Goal: Task Accomplishment & Management: Manage account settings

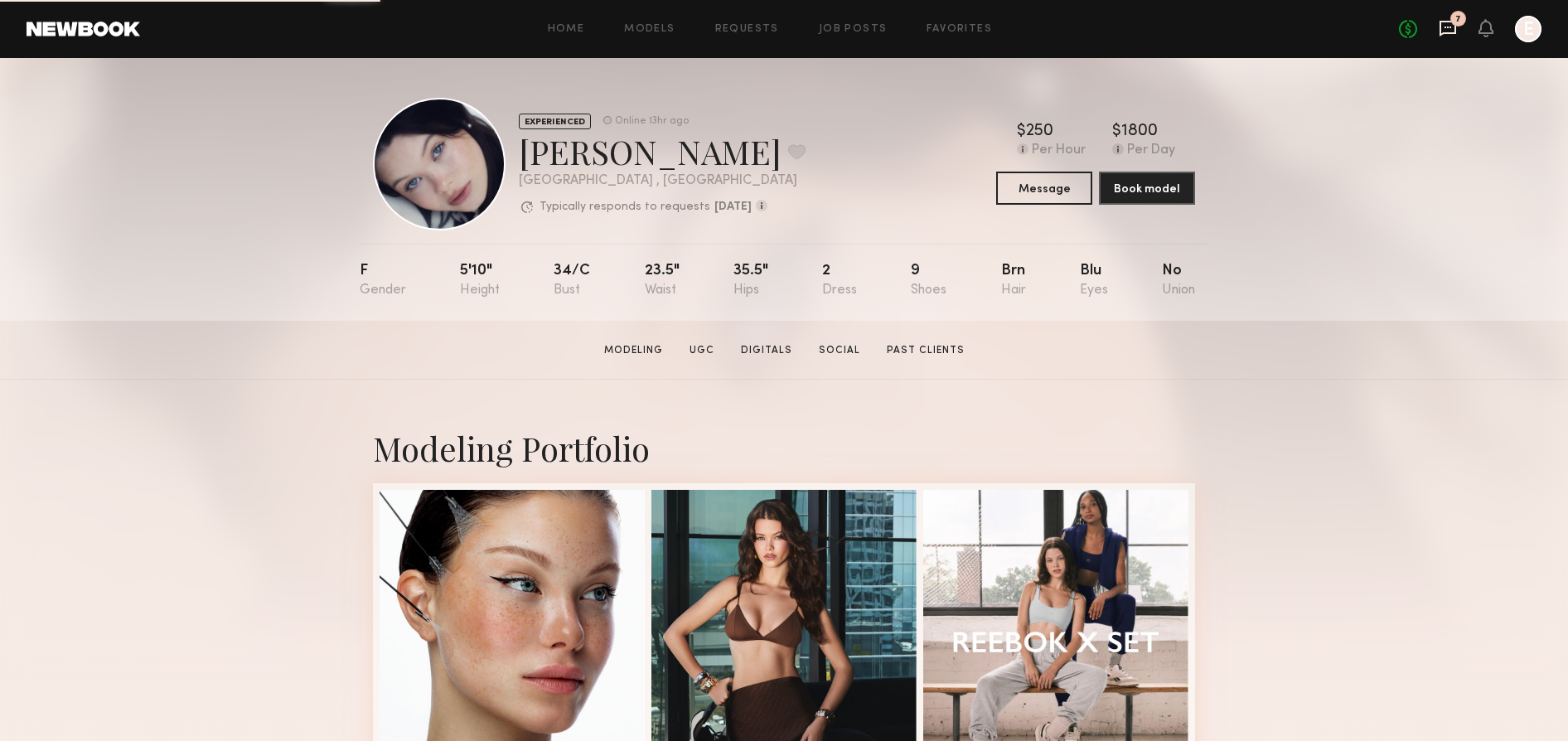
click at [1449, 30] on icon at bounding box center [1448, 28] width 18 height 18
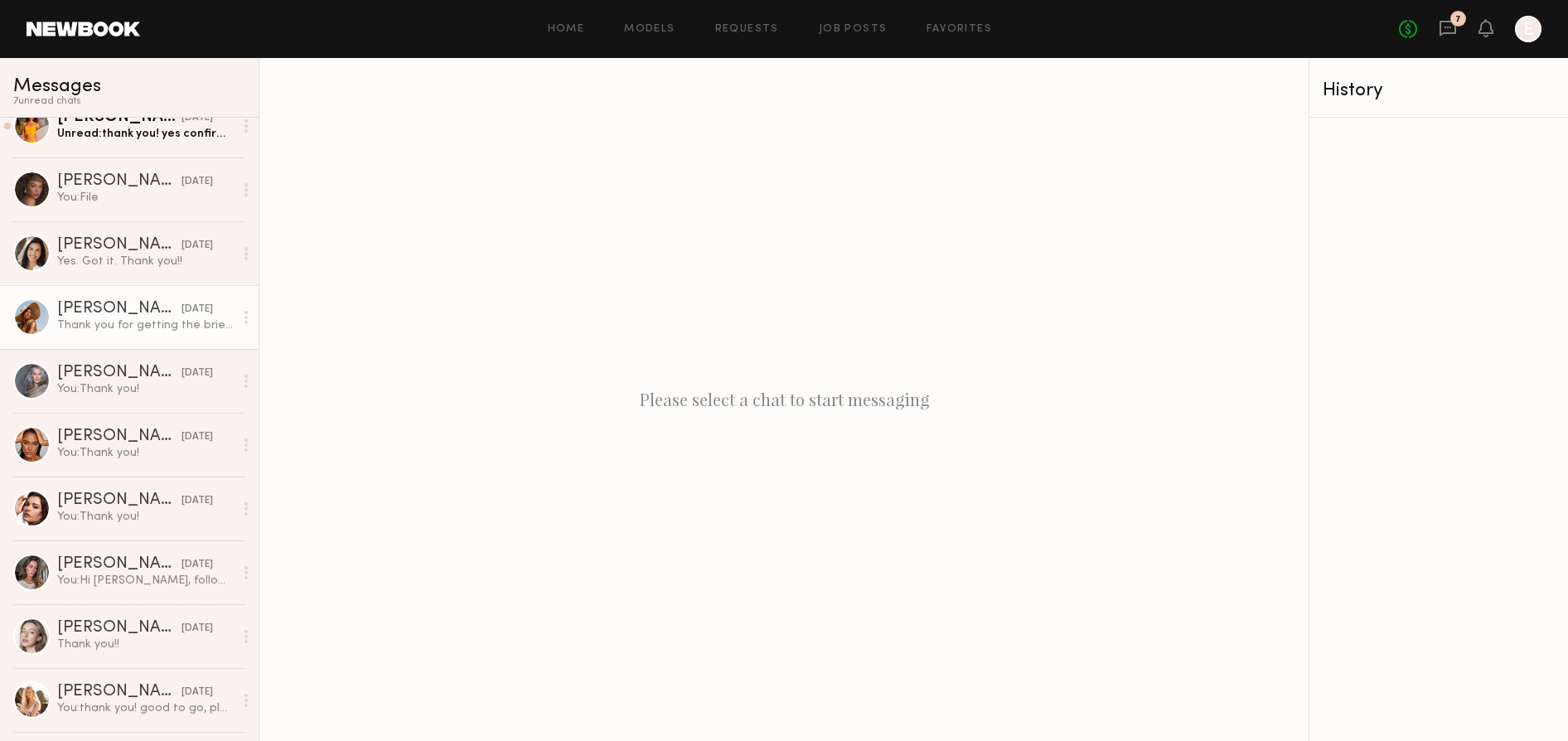
scroll to position [338, 0]
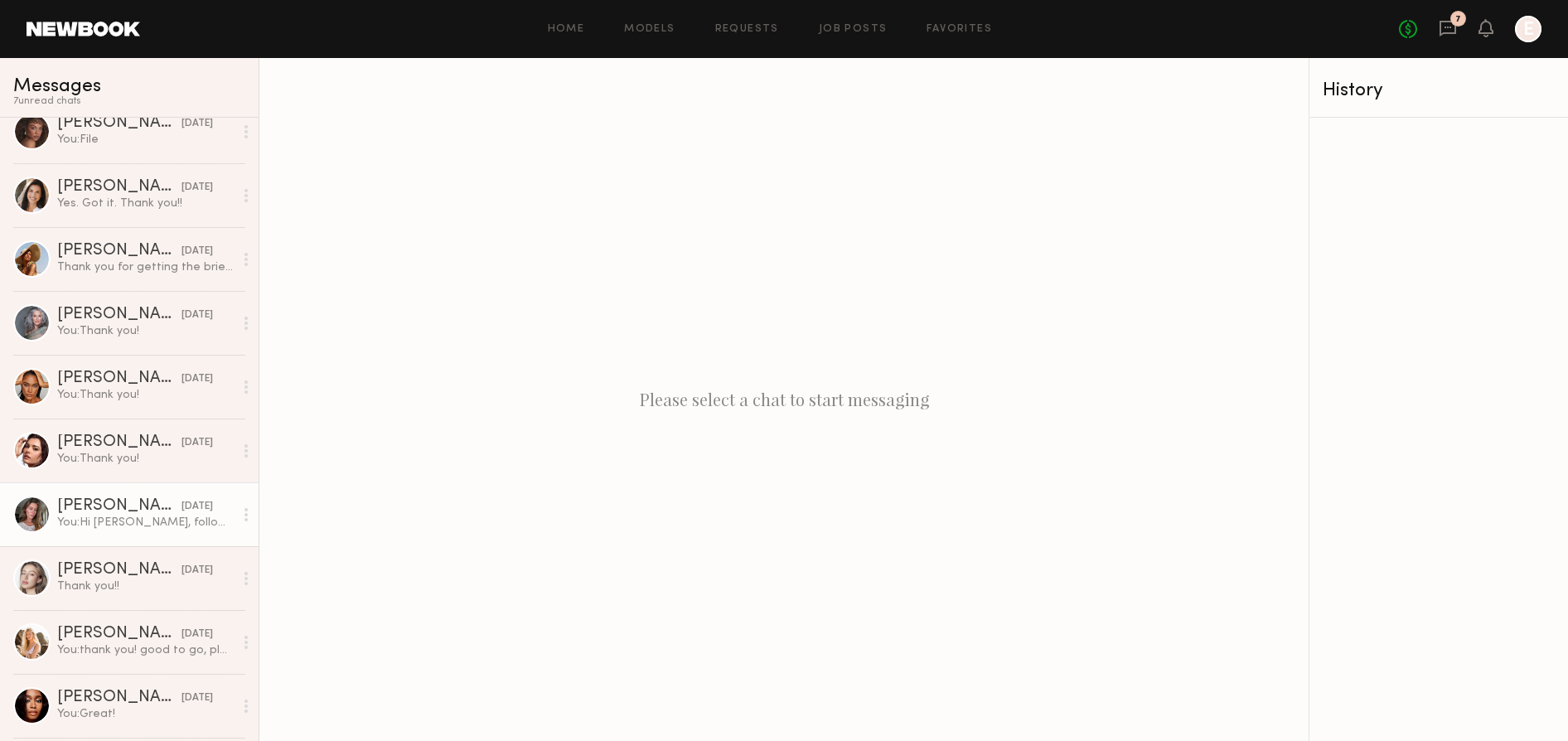
click at [139, 544] on link "[PERSON_NAME] [DATE] You: Hi [PERSON_NAME], following up on your content!" at bounding box center [129, 514] width 259 height 64
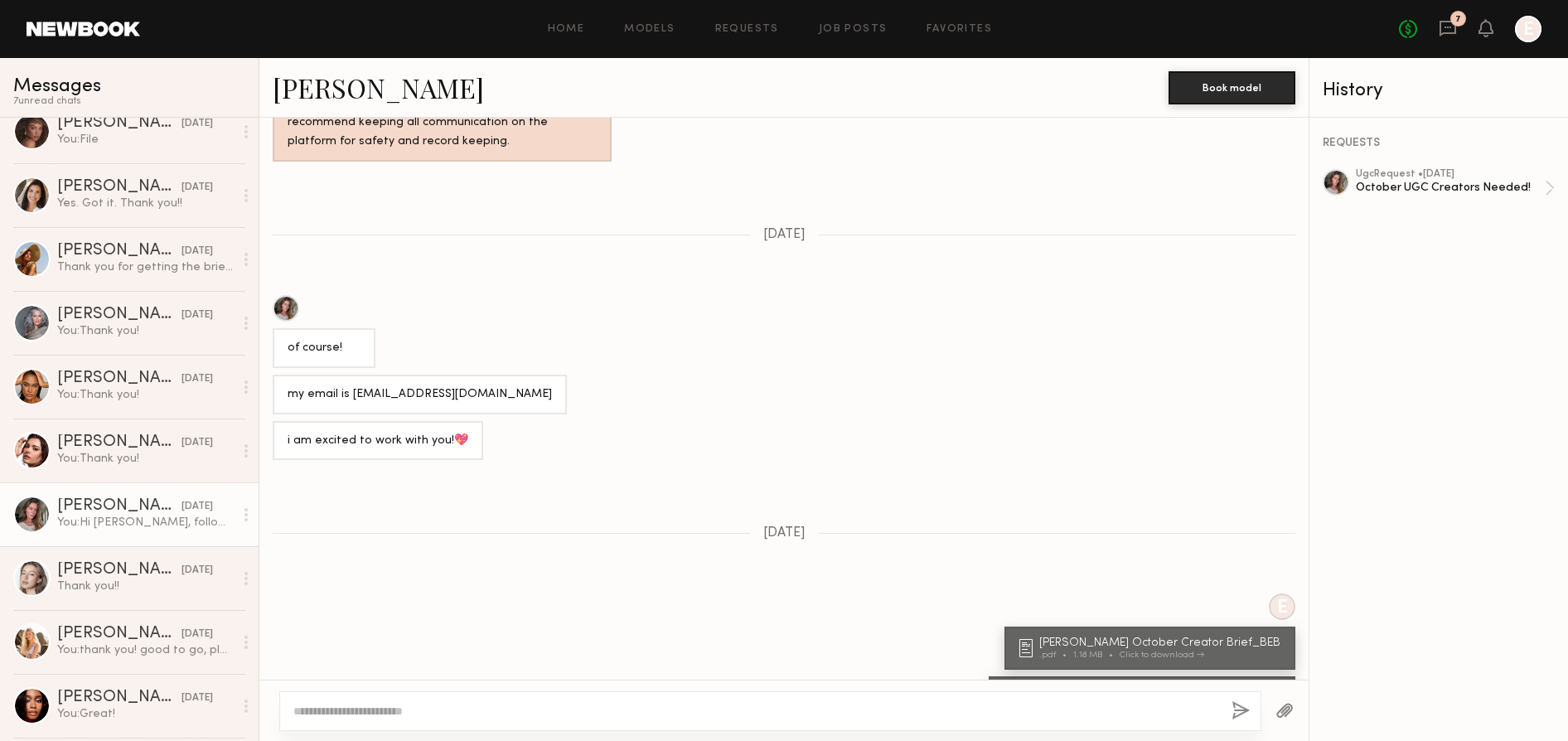
scroll to position [1249, 0]
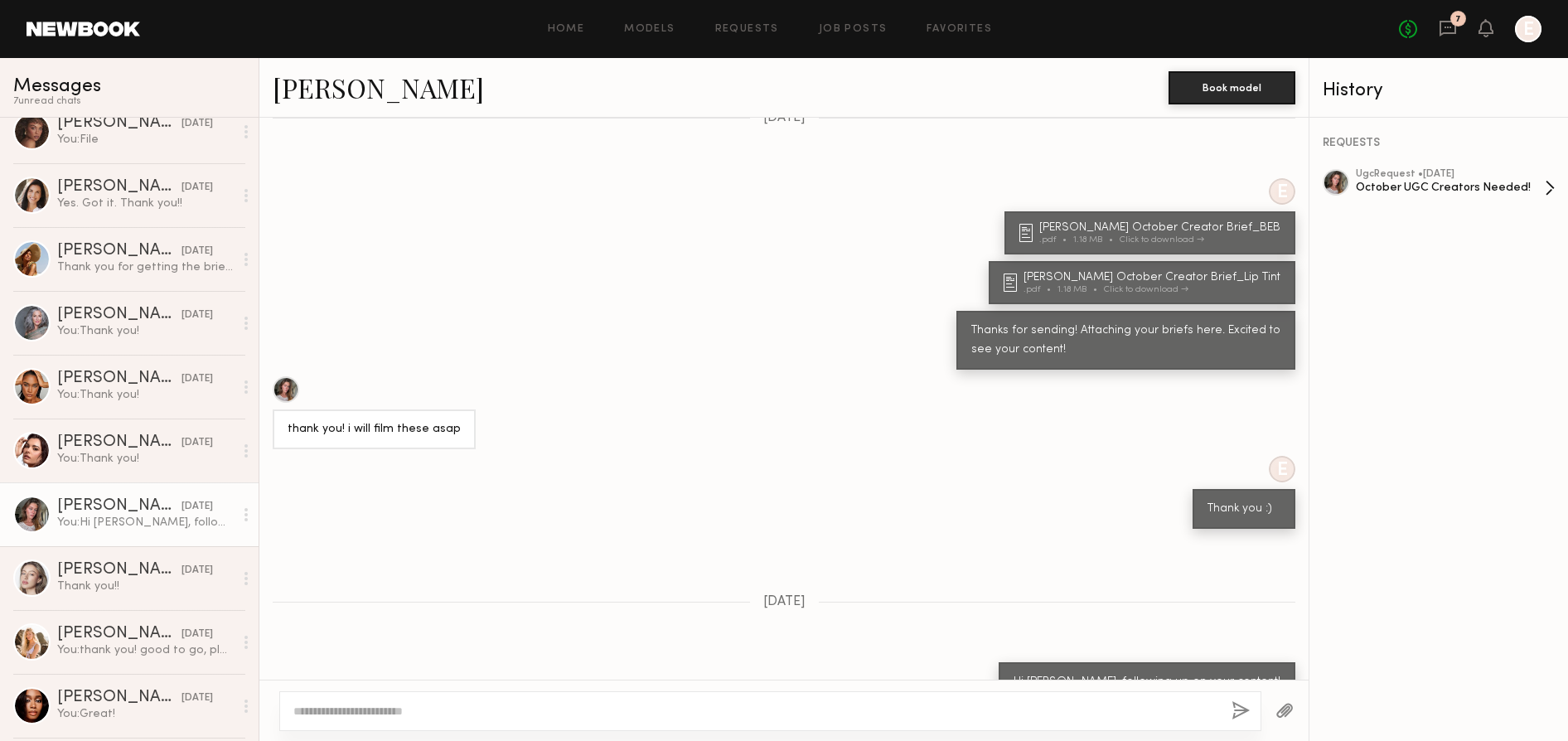
click at [1450, 184] on div "October UGC Creators Needed!" at bounding box center [1450, 188] width 189 height 16
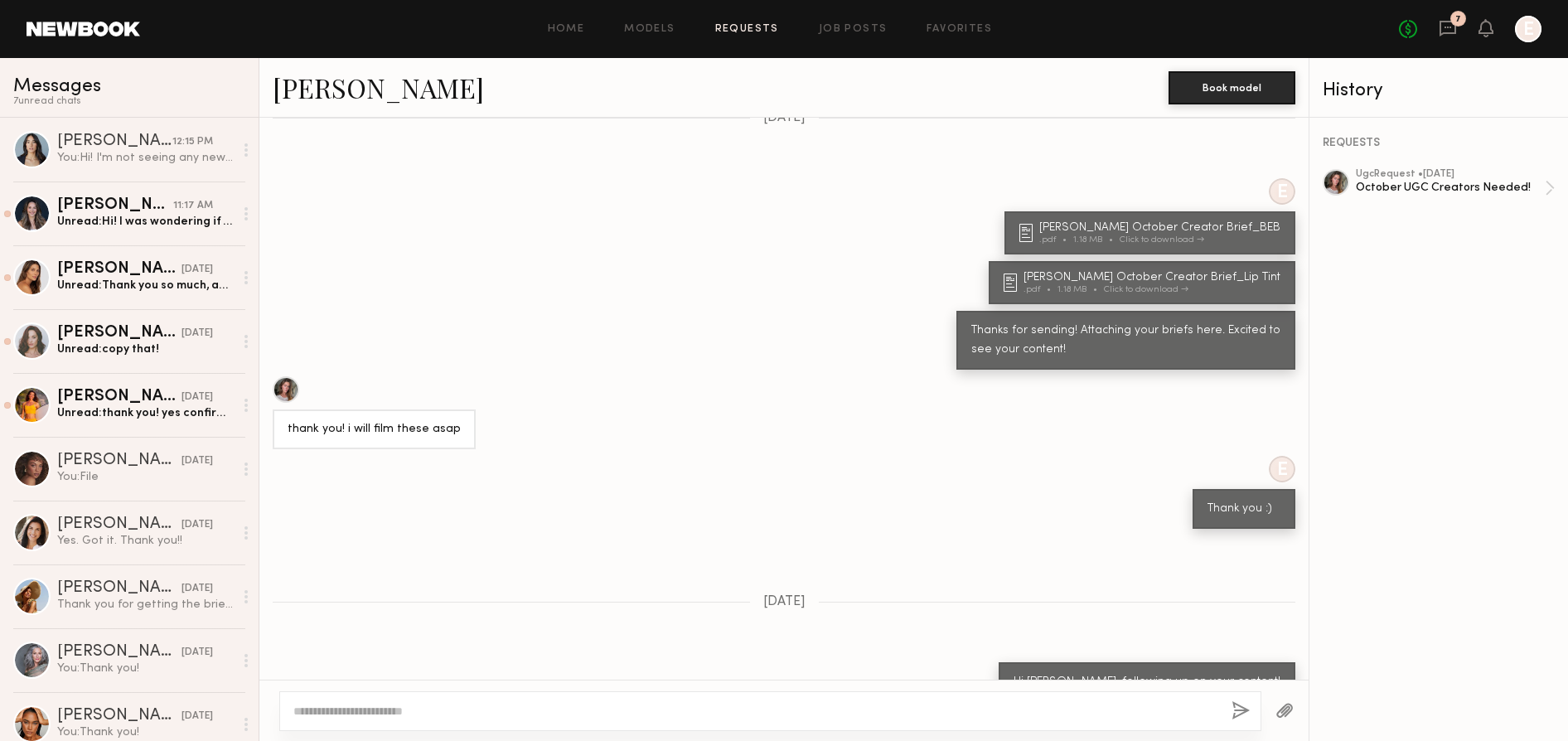
click at [737, 29] on link "Requests" at bounding box center [748, 29] width 64 height 10
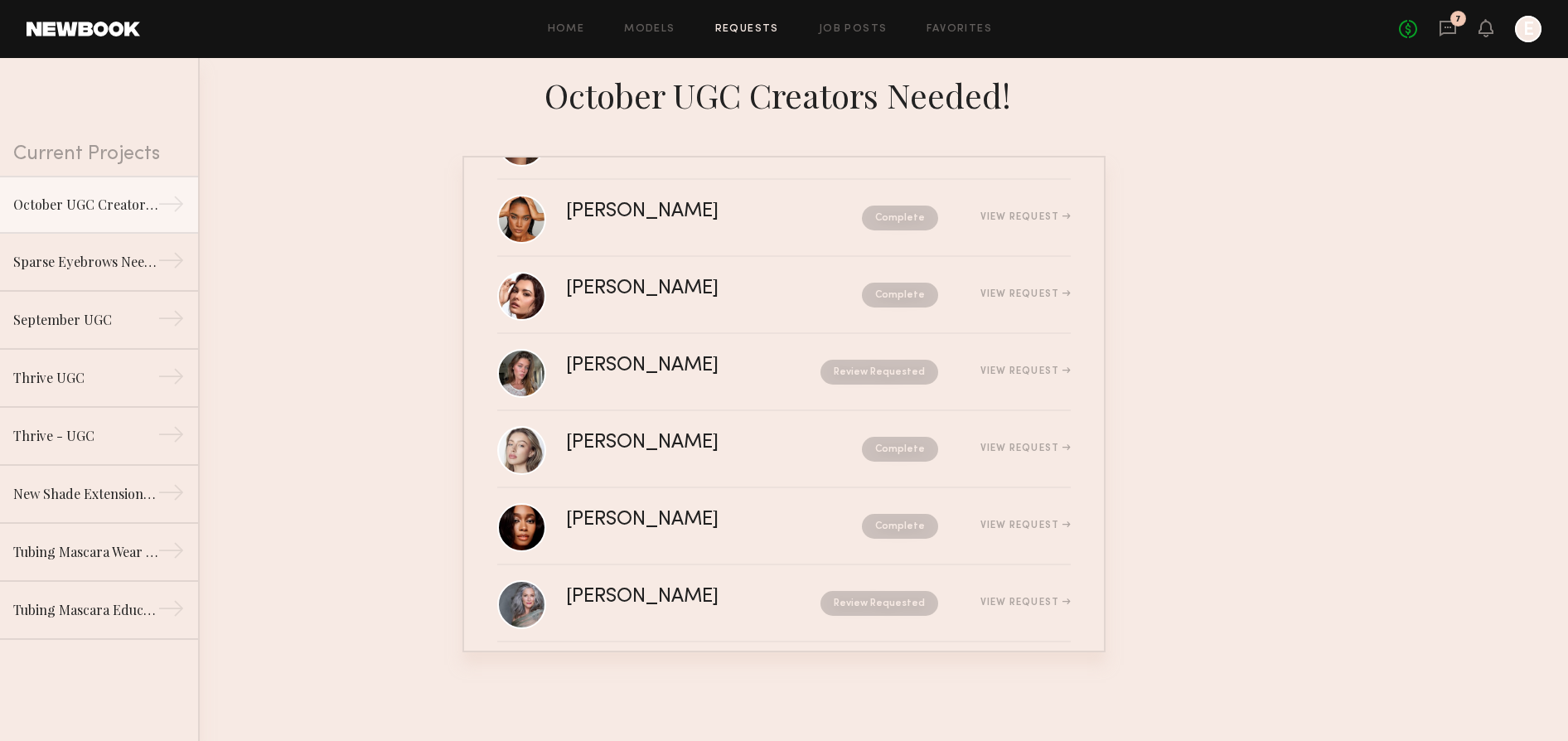
scroll to position [486, 0]
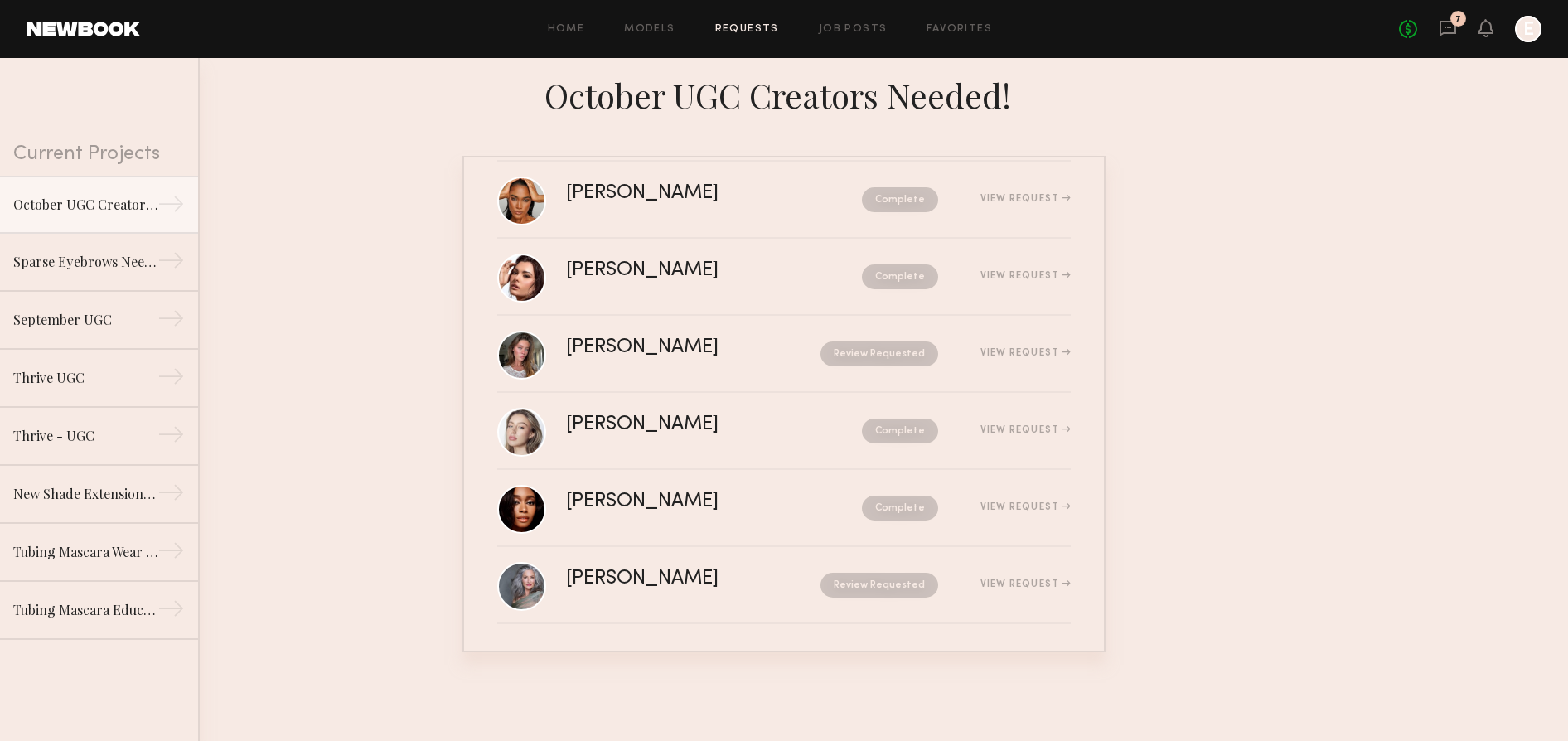
click at [561, 35] on div "Home Models Requests Job Posts Favorites Sign Out No fees up to $5,000 7 E" at bounding box center [841, 29] width 1402 height 27
click at [569, 24] on link "Home" at bounding box center [566, 29] width 37 height 10
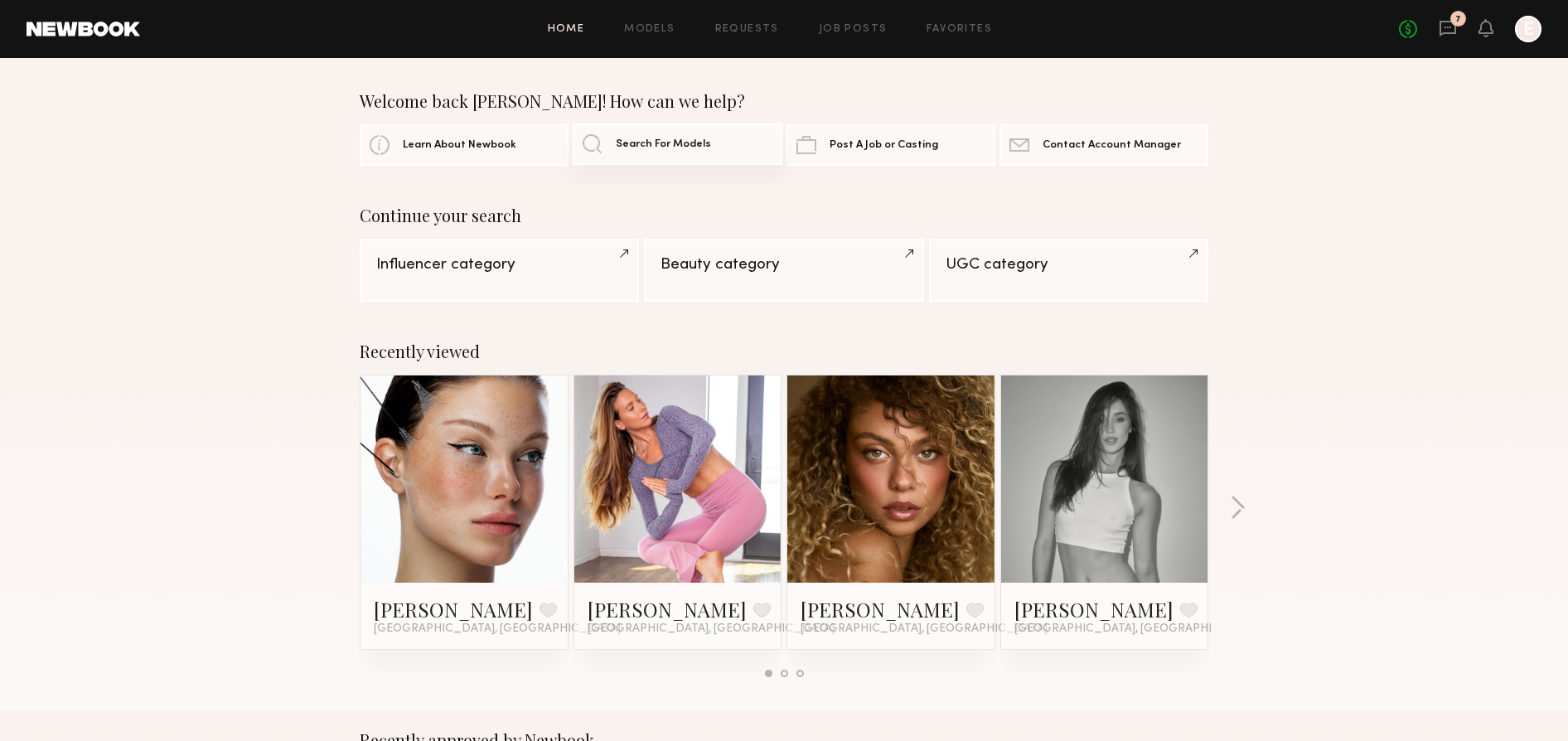
click at [657, 132] on link "Search For Models" at bounding box center [677, 145] width 209 height 42
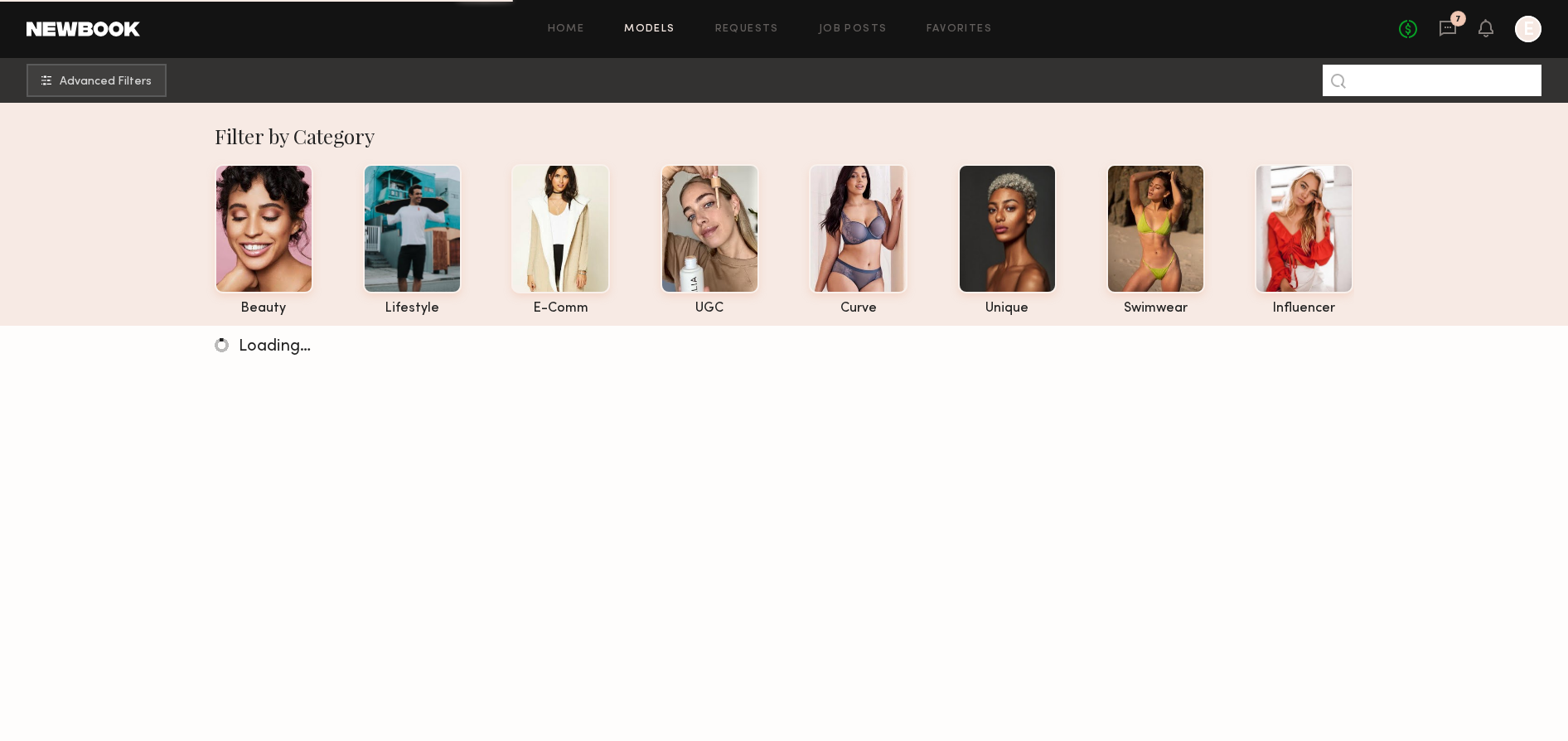
click at [1443, 81] on input at bounding box center [1432, 81] width 219 height 31
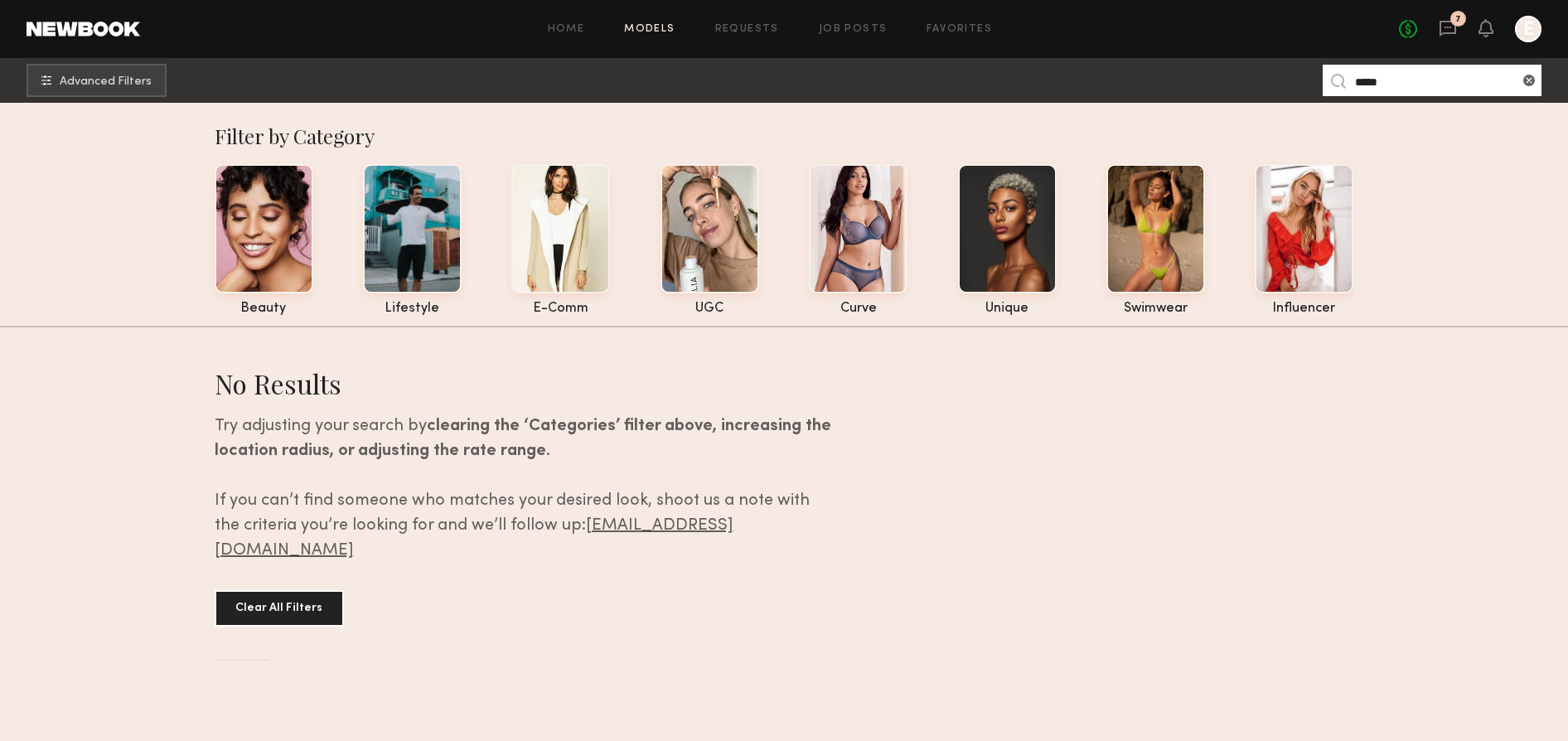
type input "****"
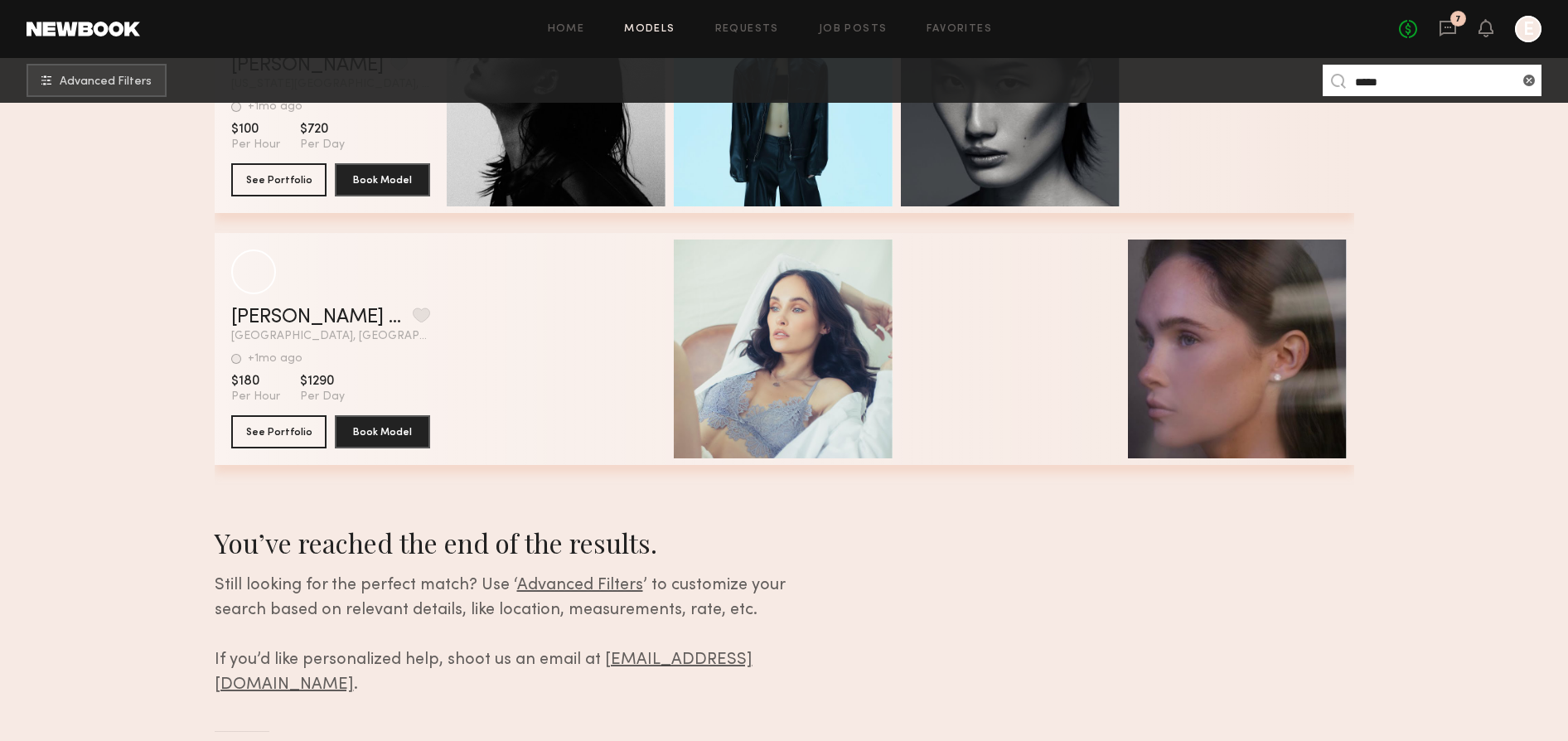
scroll to position [411, 0]
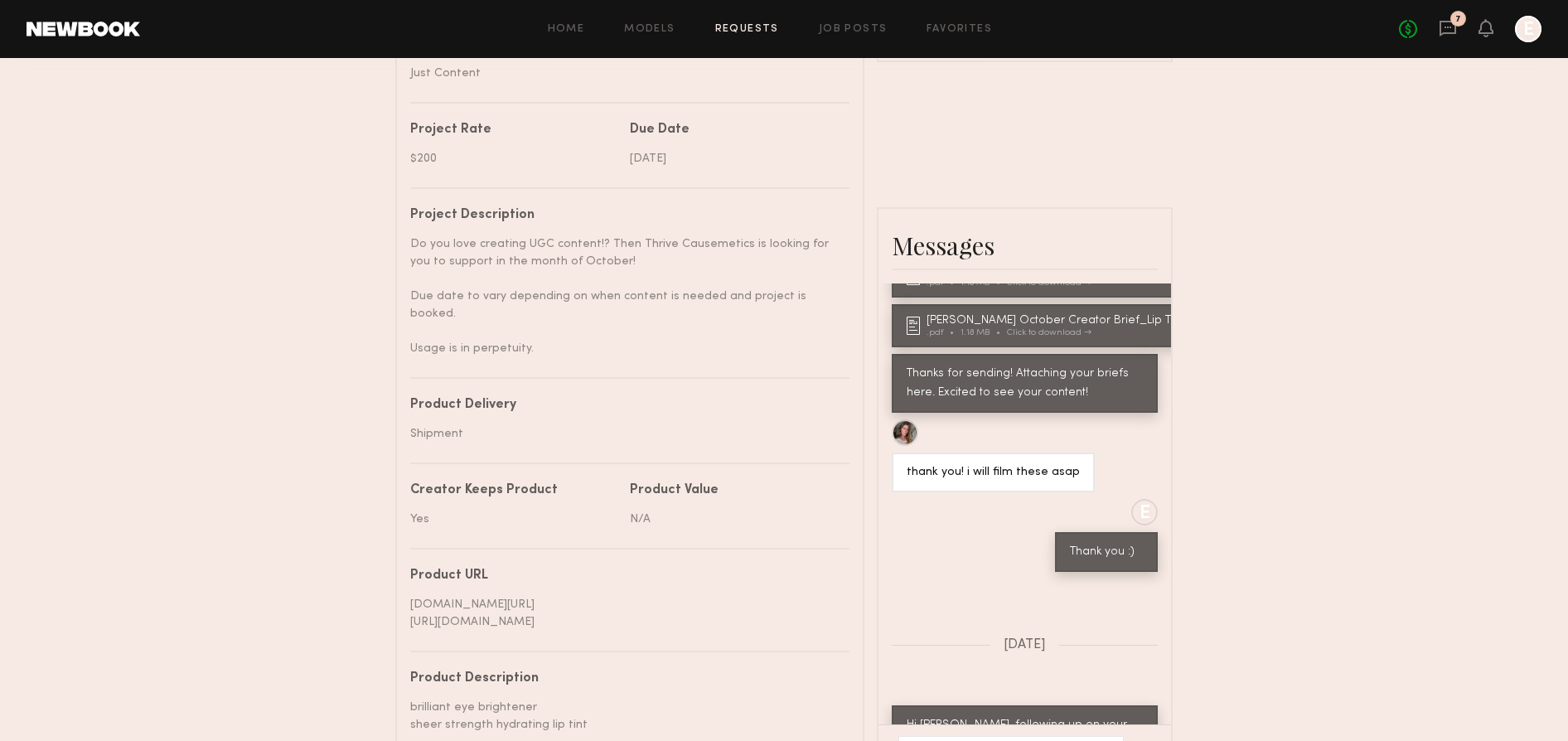
scroll to position [428, 0]
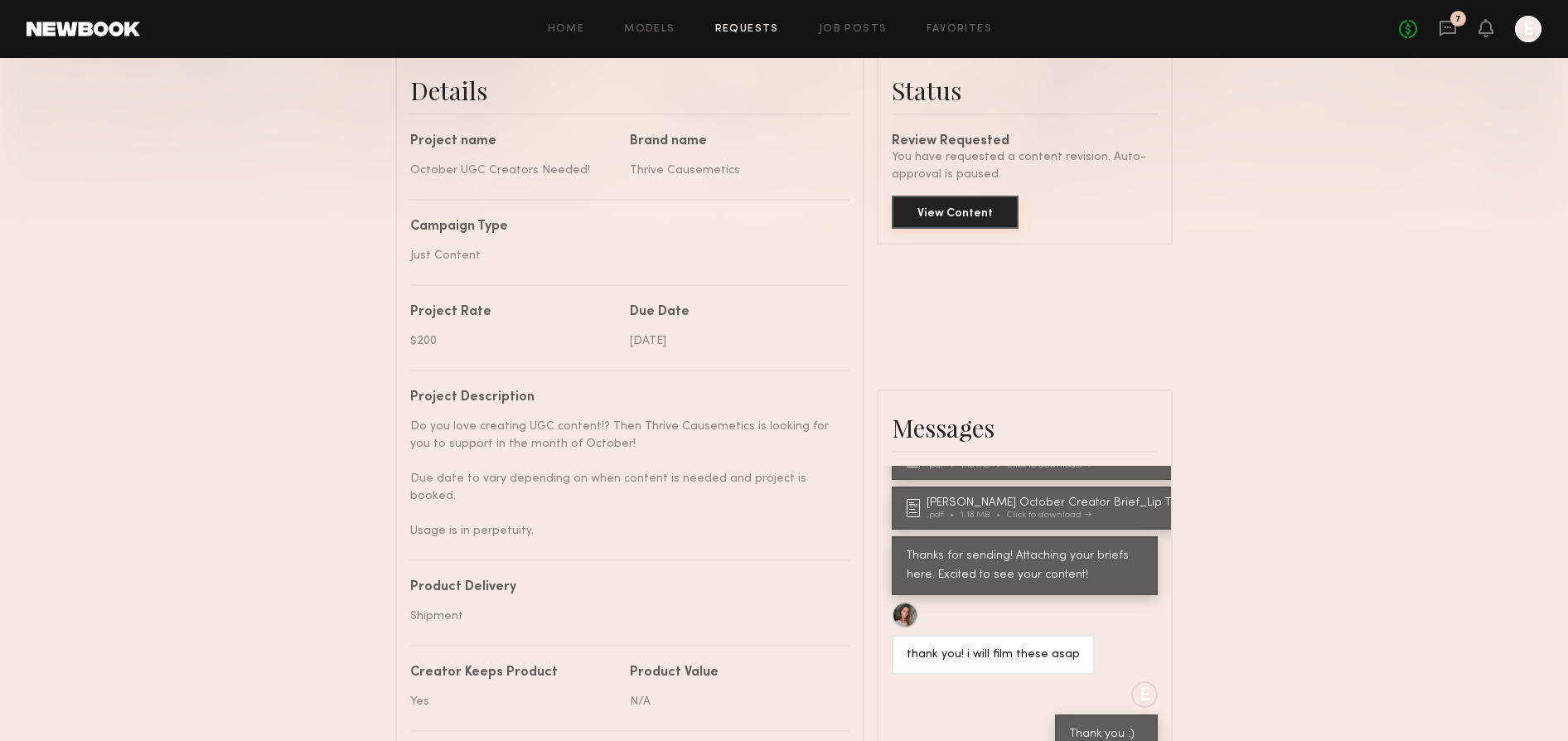
click at [935, 208] on button "View Content" at bounding box center [955, 212] width 127 height 33
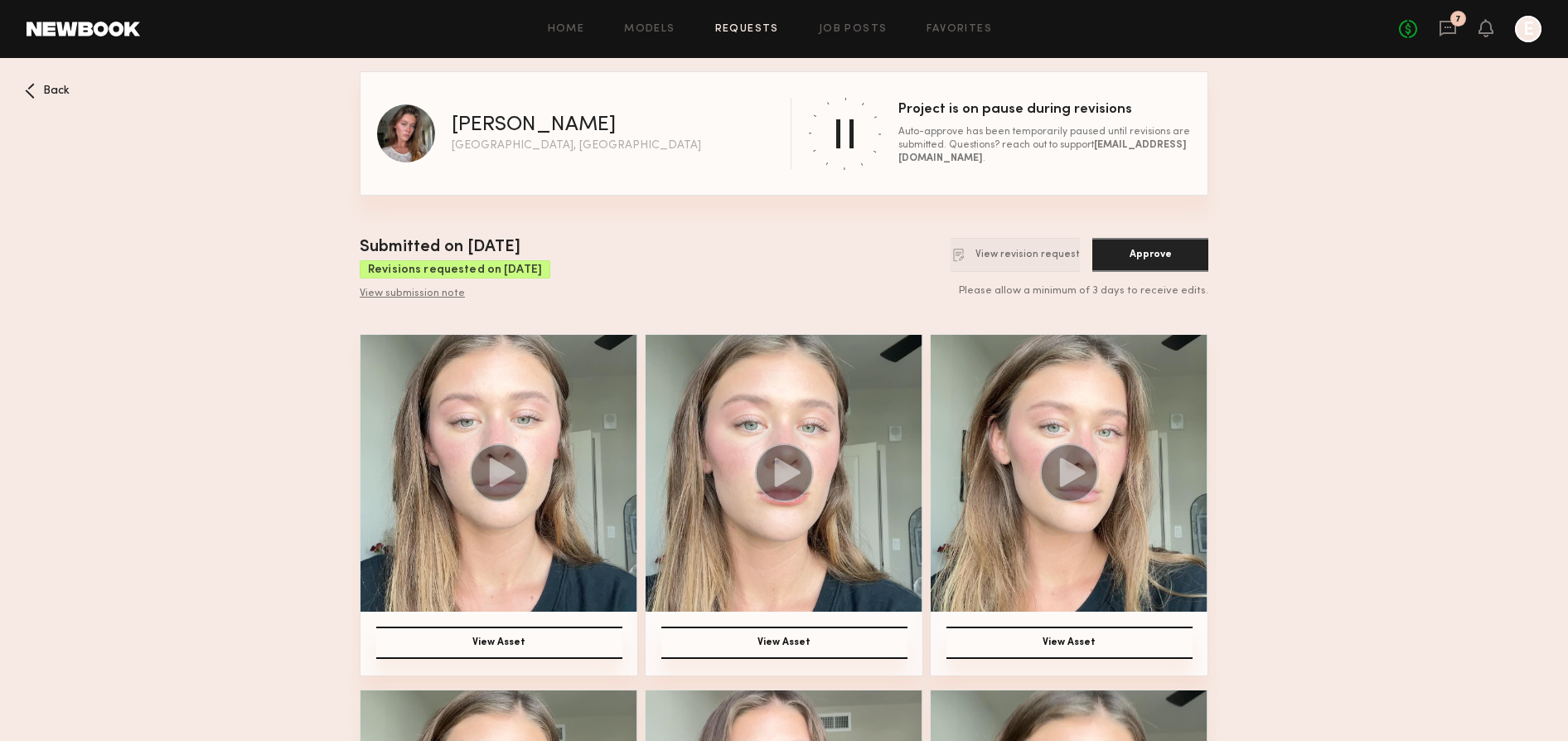
click at [500, 428] on img at bounding box center [499, 474] width 277 height 277
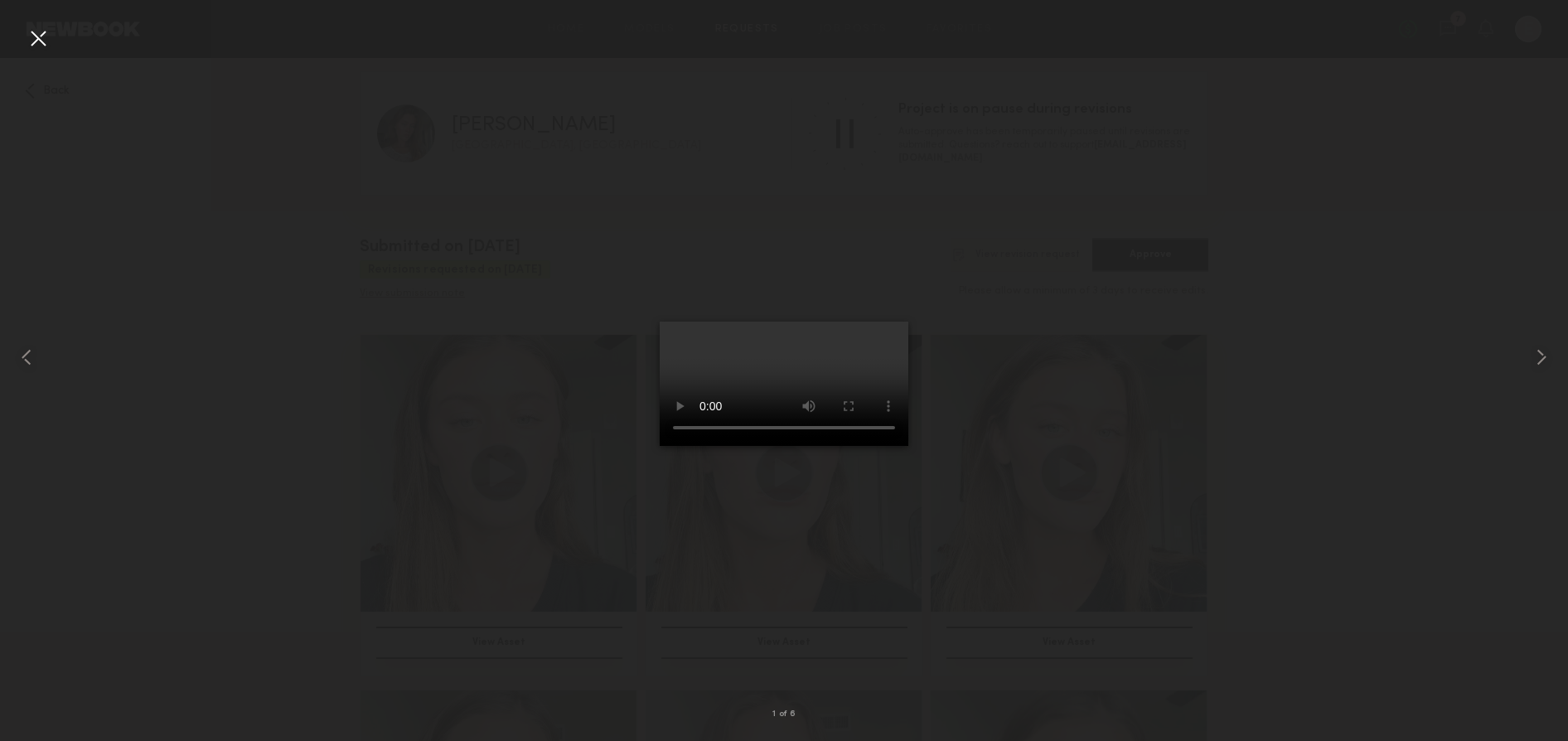
click at [1211, 374] on div at bounding box center [784, 358] width 1568 height 661
click at [40, 49] on div at bounding box center [38, 38] width 27 height 27
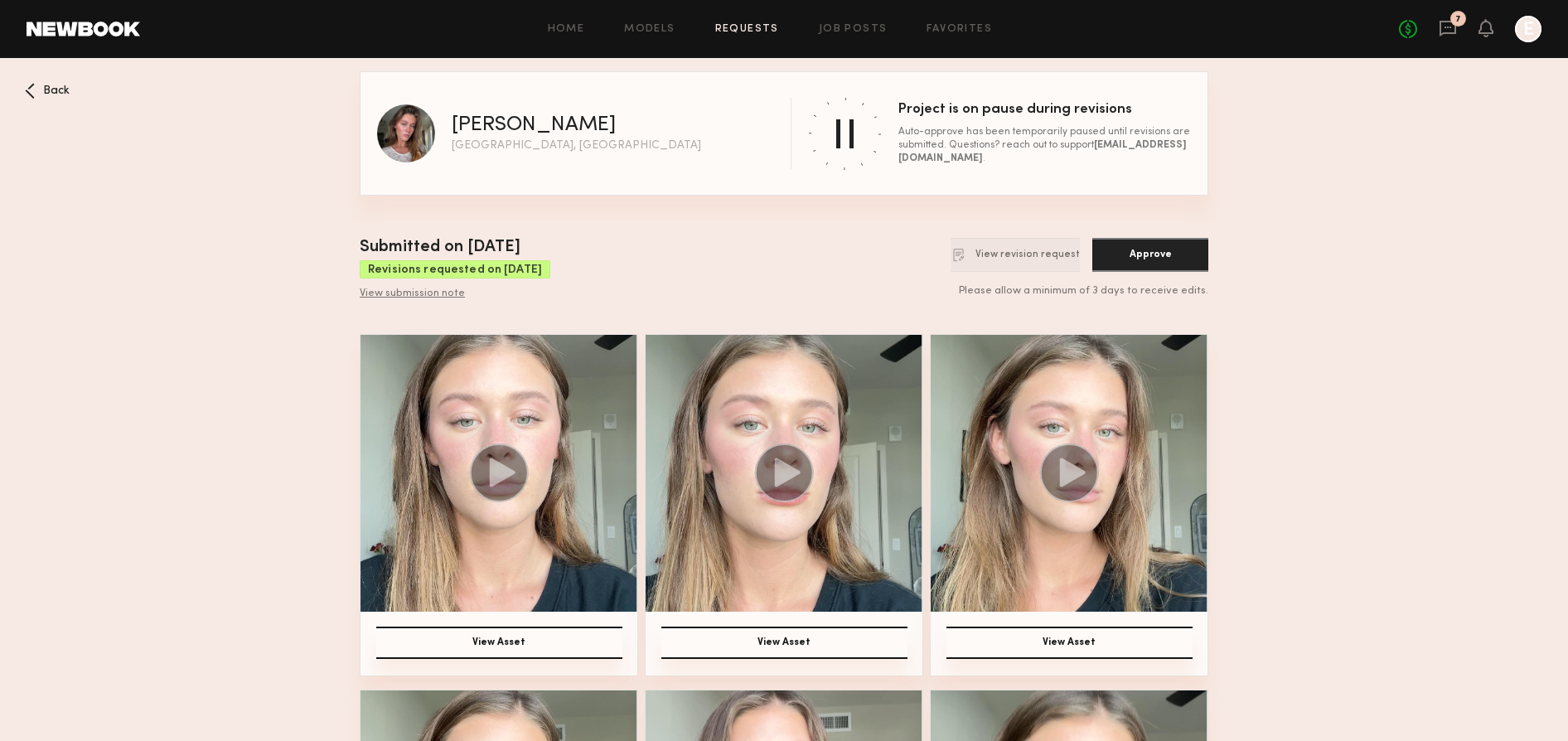
click at [820, 461] on img at bounding box center [784, 474] width 277 height 277
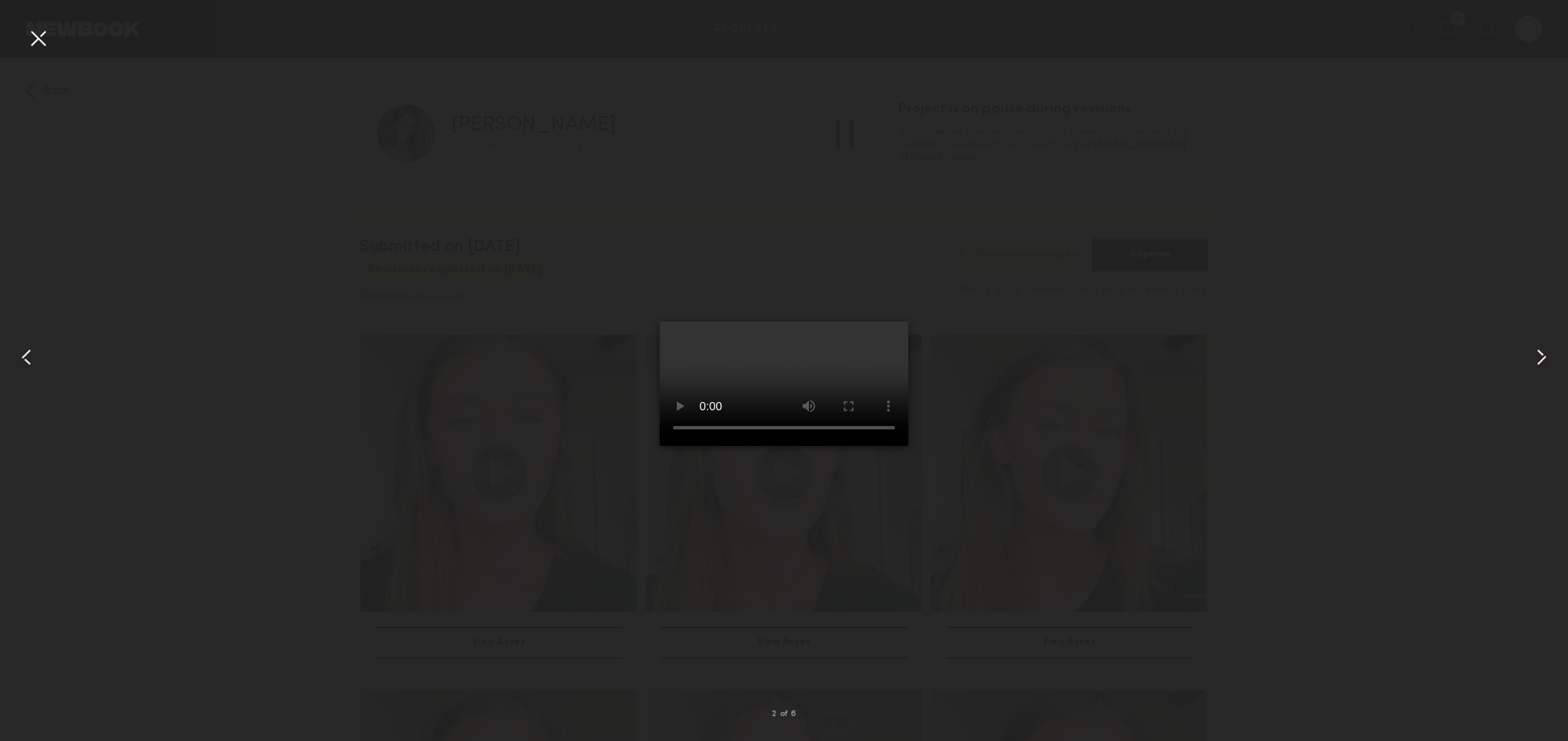
click at [1116, 336] on div at bounding box center [784, 358] width 1568 height 661
click at [37, 46] on div at bounding box center [38, 38] width 27 height 27
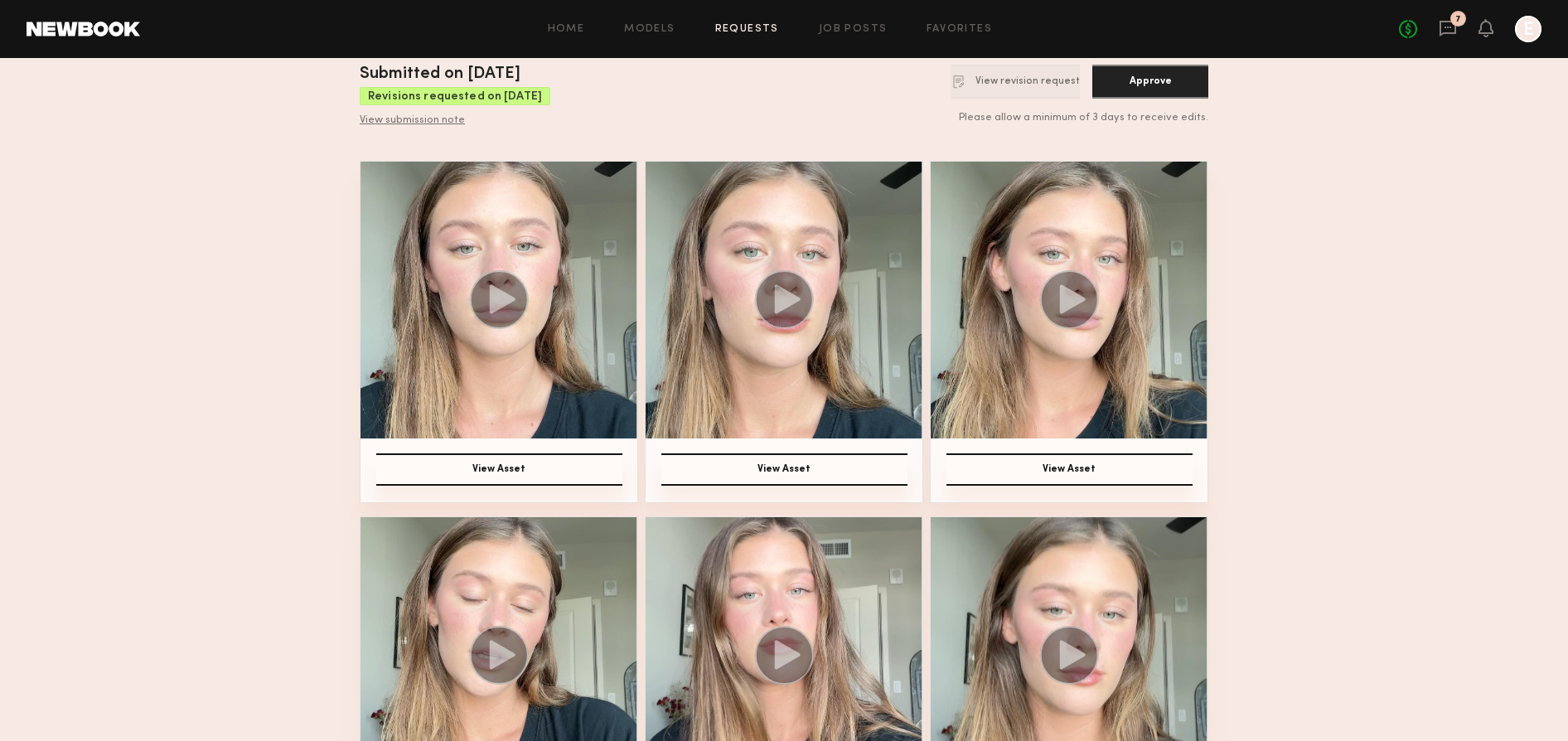
scroll to position [388, 0]
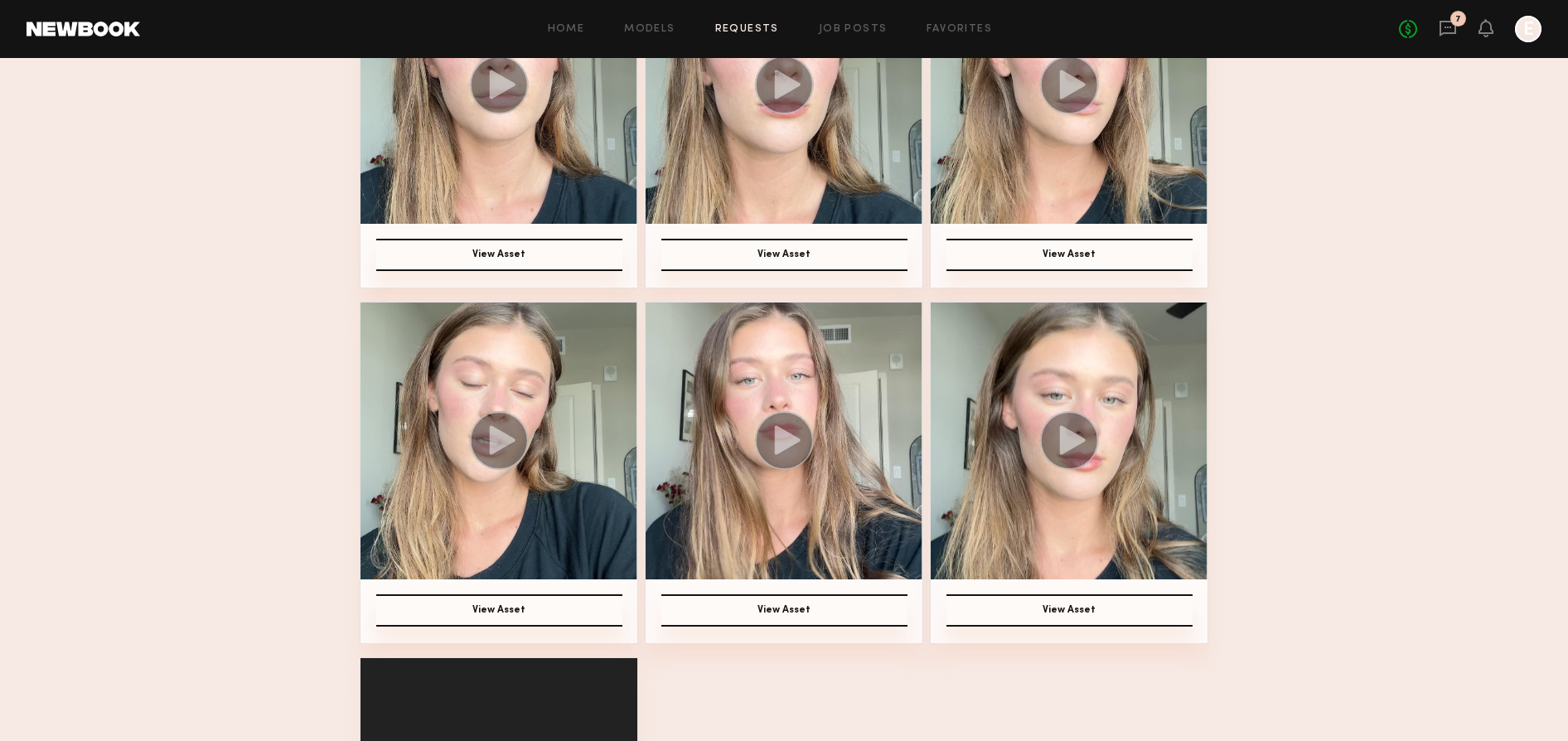
click at [539, 428] on img at bounding box center [499, 441] width 277 height 277
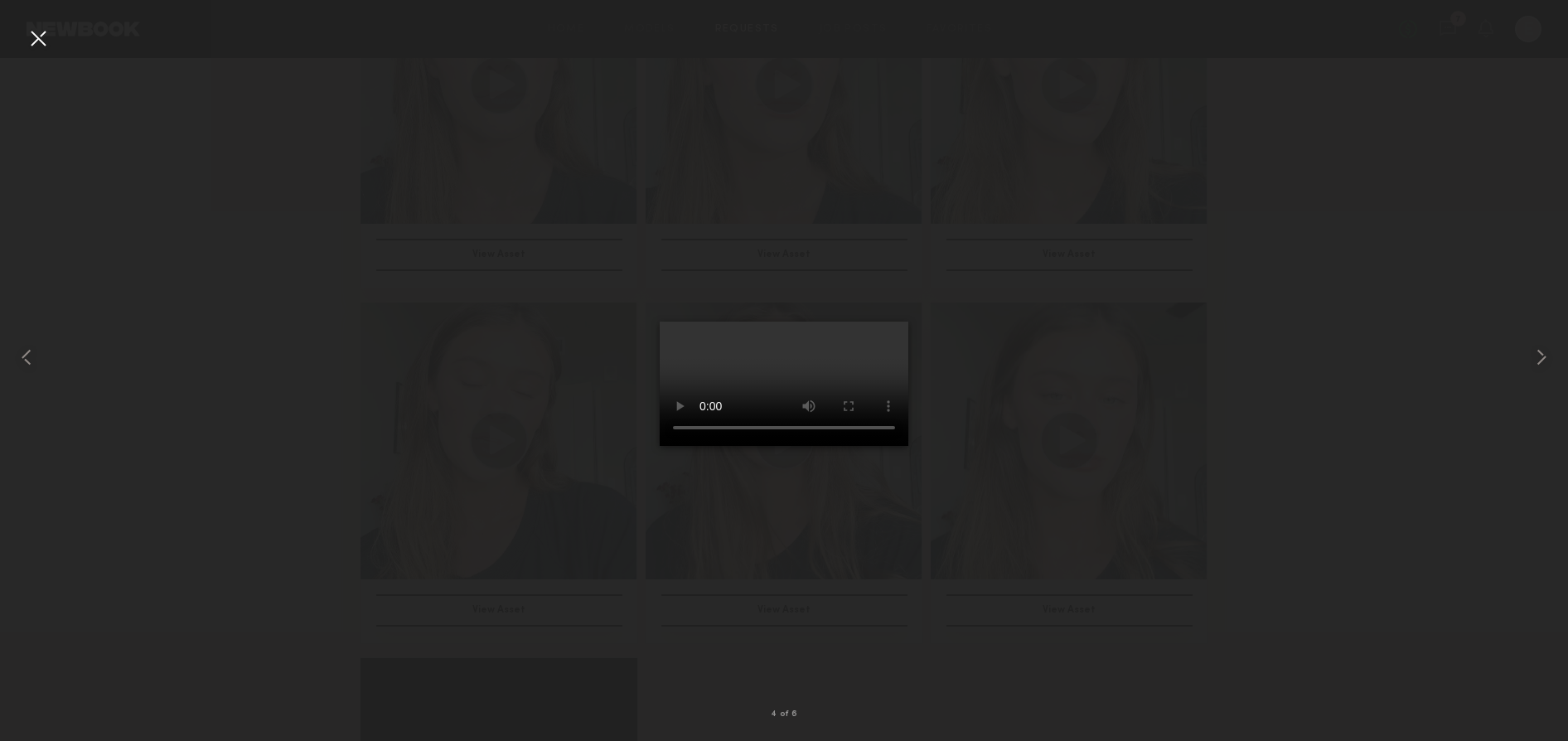
click at [1138, 456] on div at bounding box center [784, 358] width 1568 height 661
click at [41, 33] on div at bounding box center [38, 38] width 27 height 27
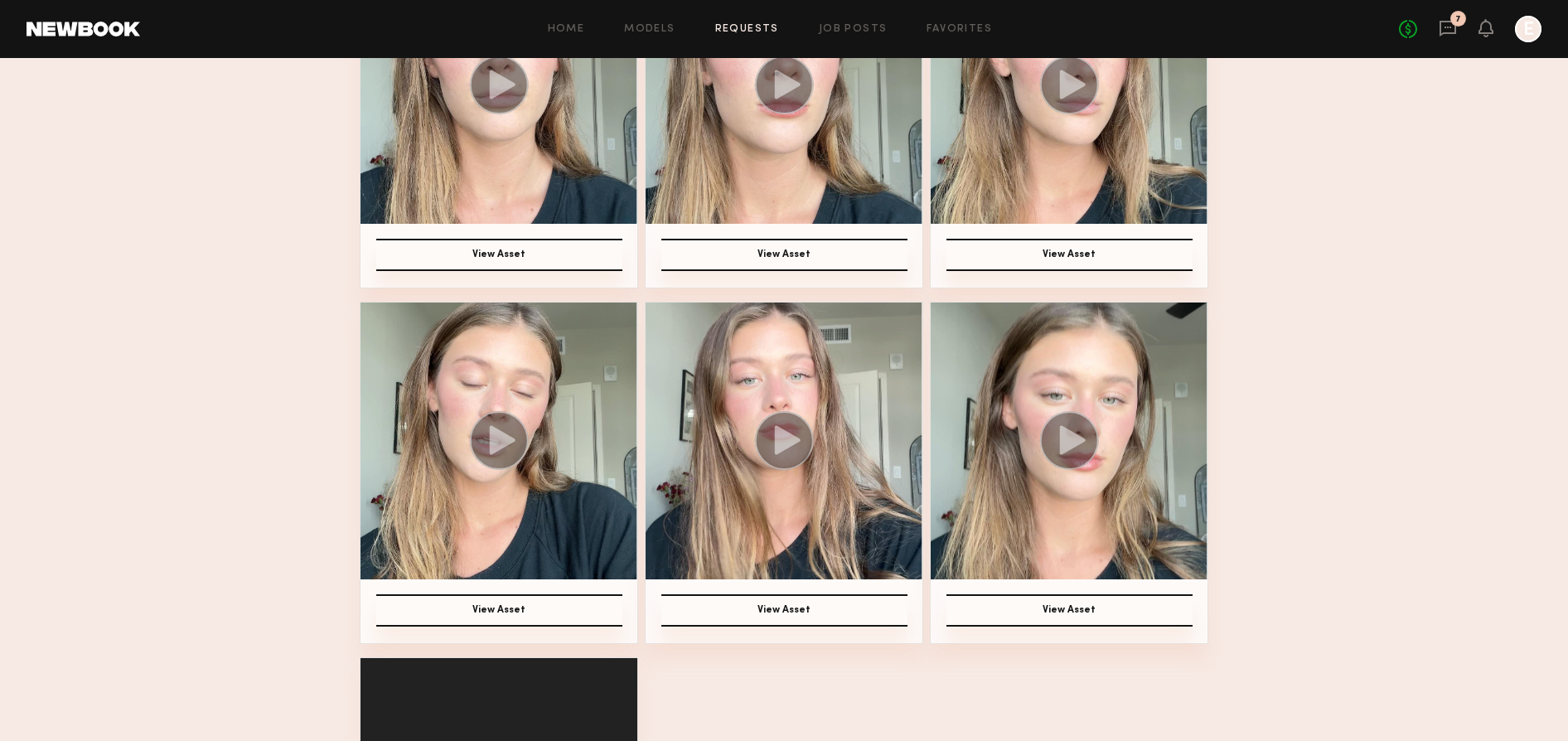
click at [805, 442] on circle at bounding box center [785, 441] width 59 height 59
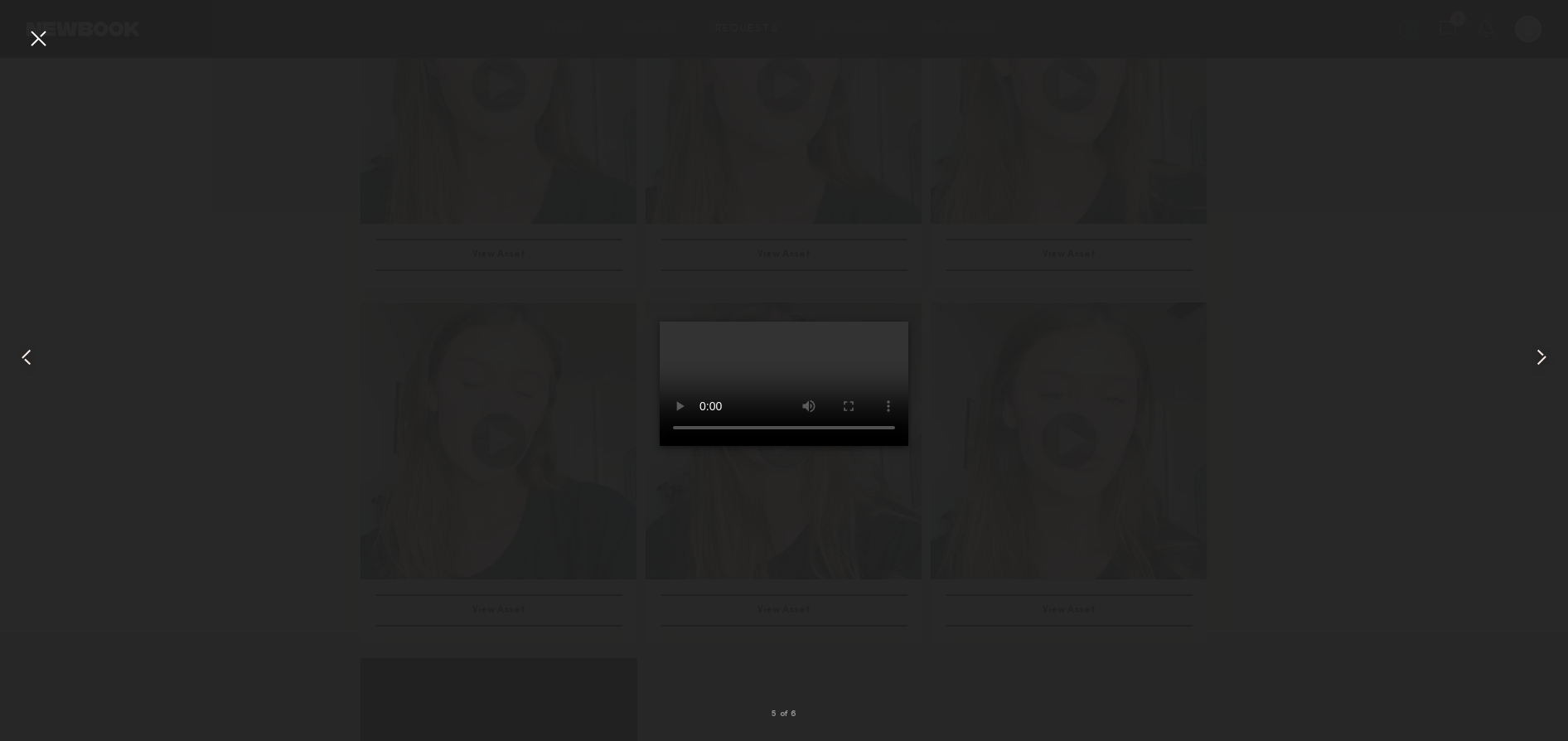
click at [1141, 340] on div at bounding box center [784, 358] width 1568 height 661
click at [1206, 379] on div at bounding box center [784, 358] width 1568 height 661
click at [45, 32] on div at bounding box center [38, 38] width 27 height 27
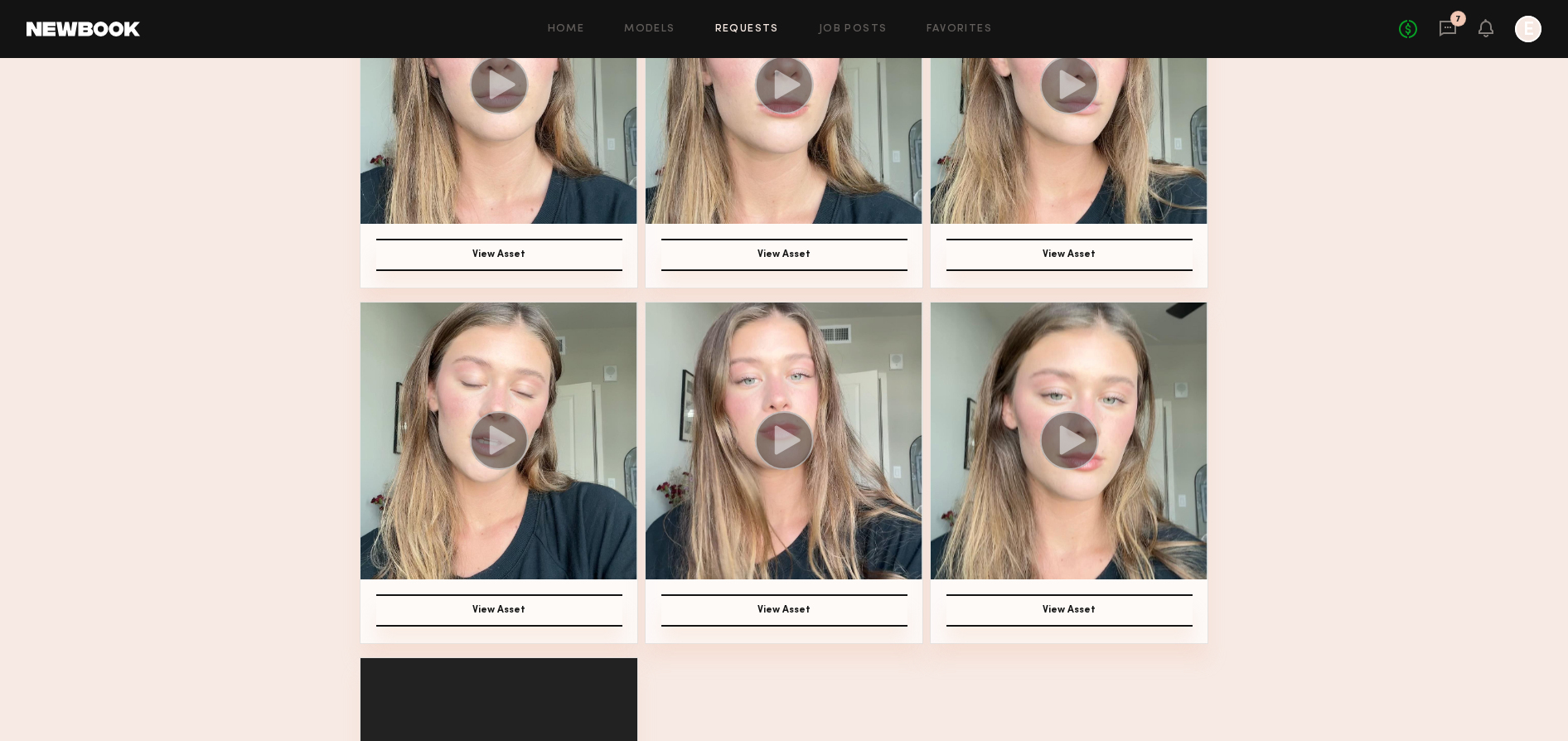
click at [1102, 414] on img at bounding box center [1070, 441] width 277 height 277
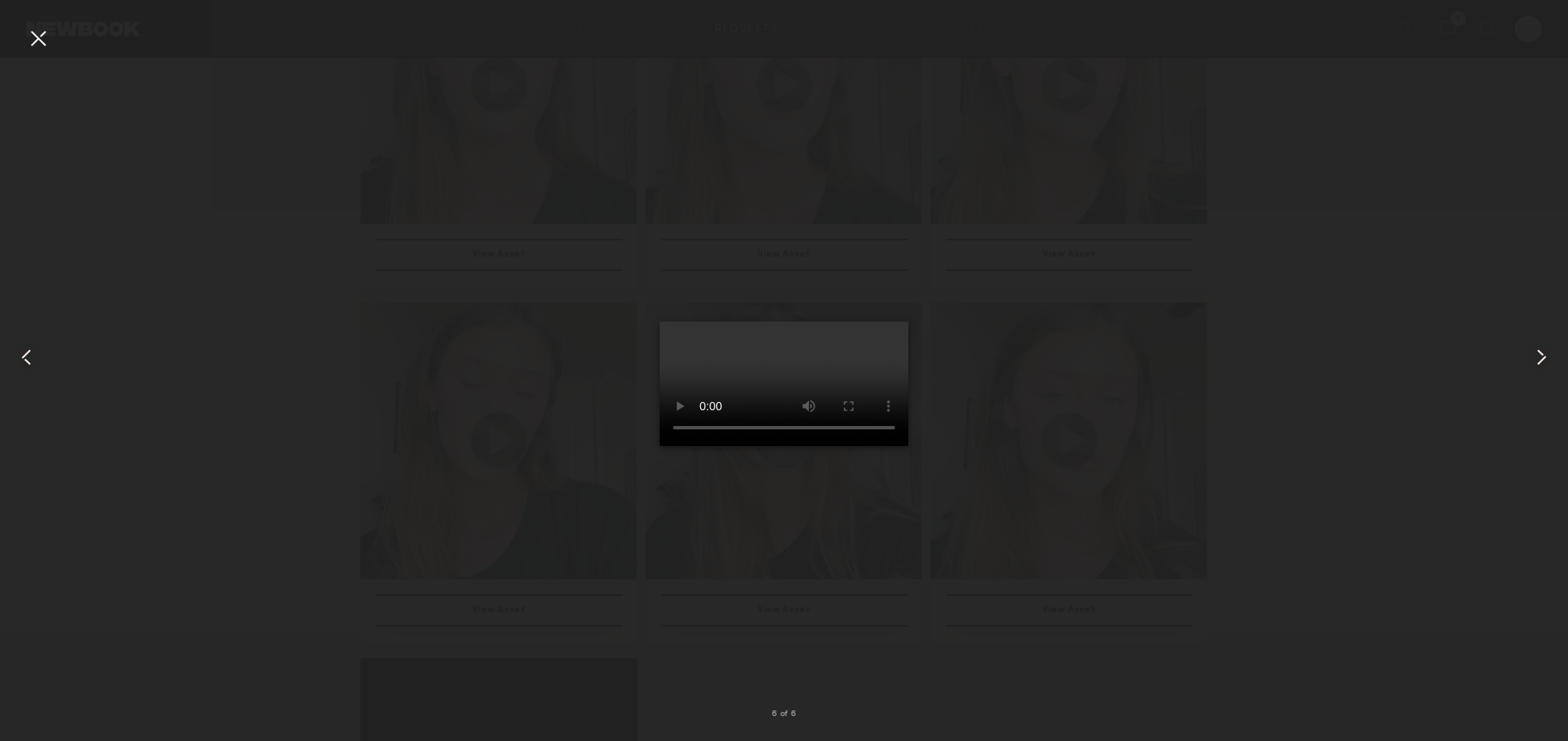
click at [389, 449] on div at bounding box center [784, 358] width 1568 height 661
click at [11, 31] on div at bounding box center [31, 358] width 63 height 661
click at [48, 38] on div at bounding box center [38, 38] width 27 height 27
